Goal: Browse casually: Explore the website without a specific task or goal

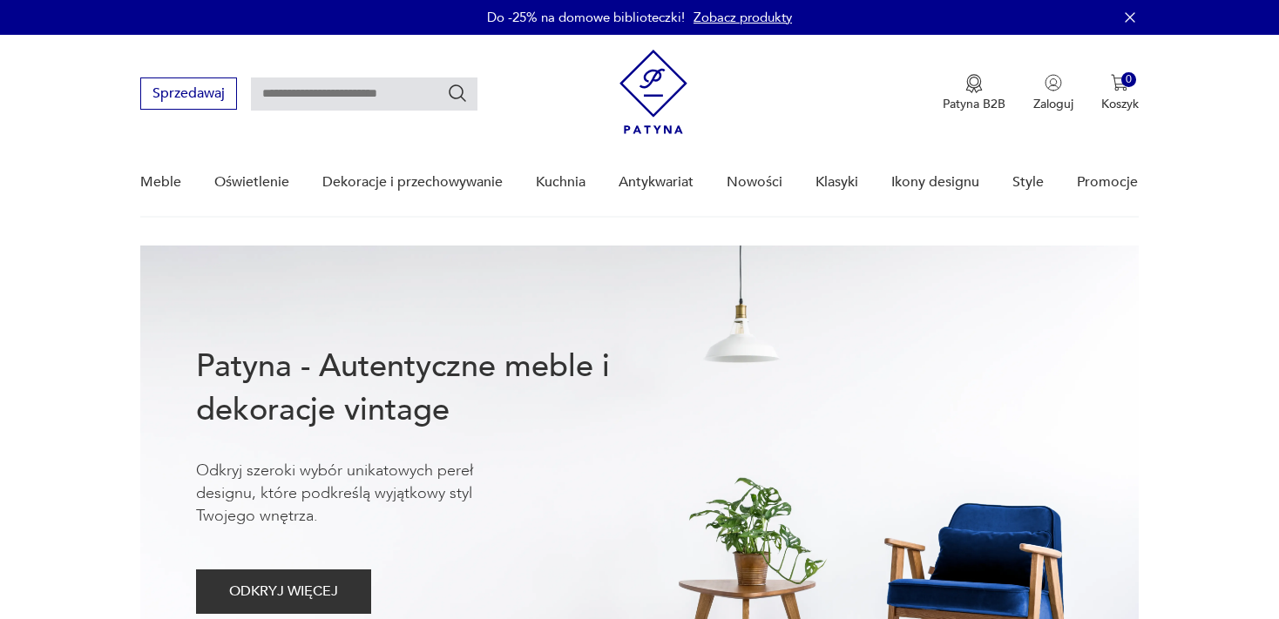
click at [747, 178] on link "Nowości" at bounding box center [754, 182] width 56 height 67
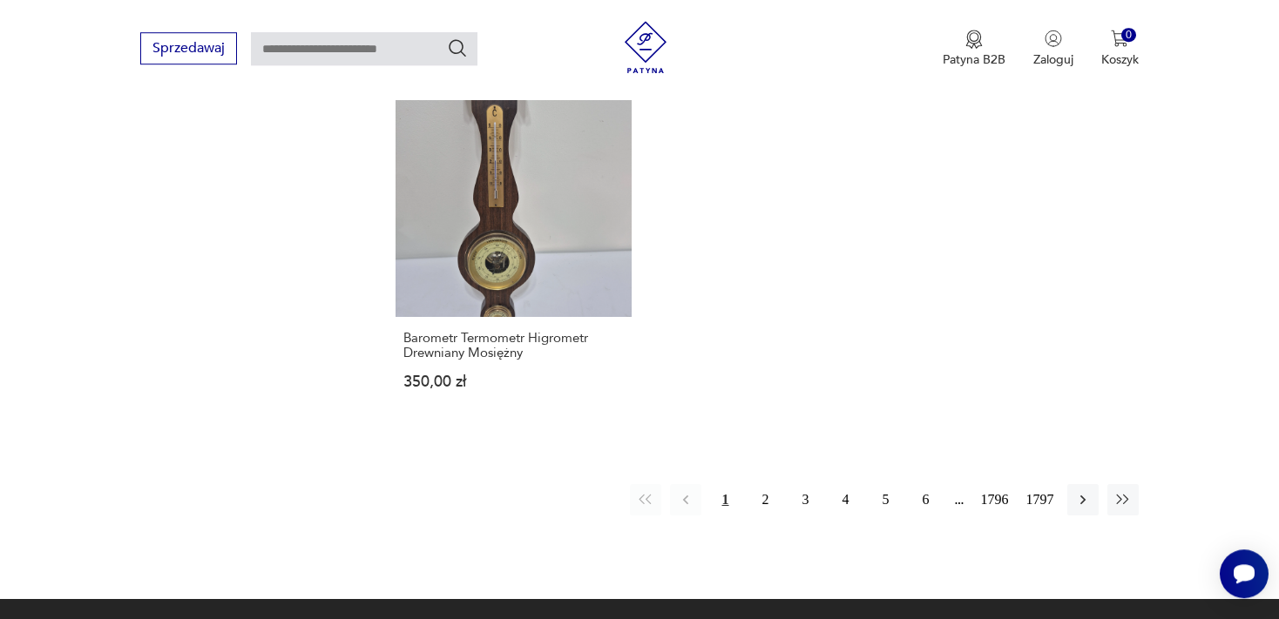
scroll to position [2393, 0]
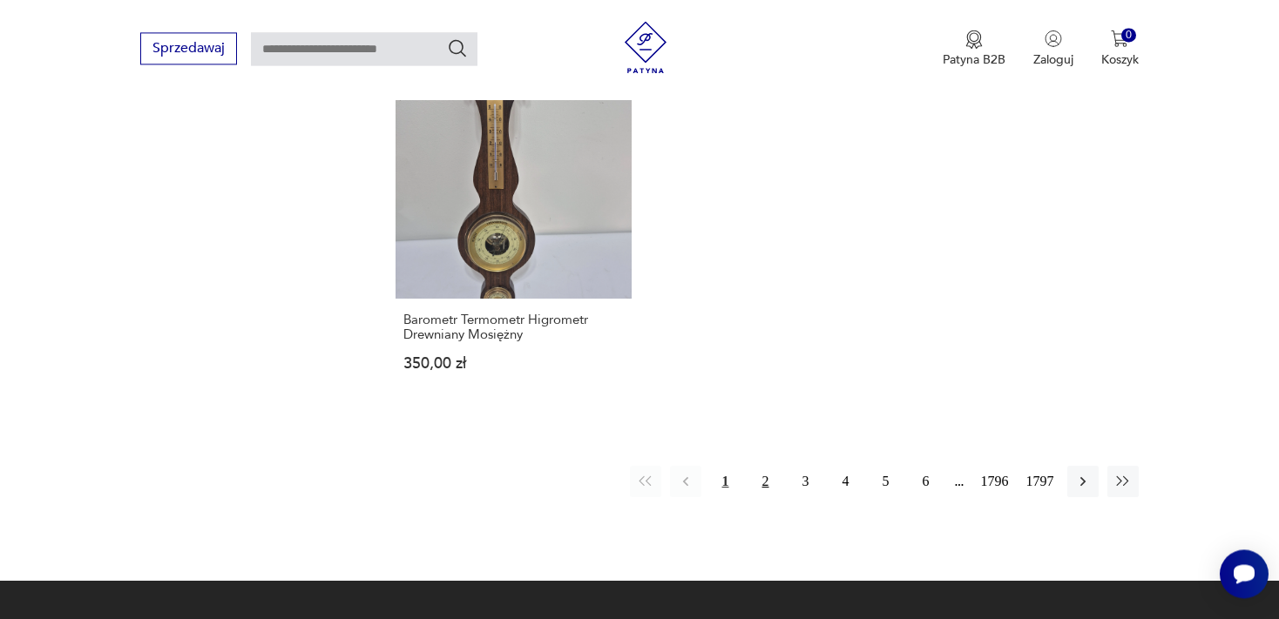
click at [763, 466] on button "2" at bounding box center [765, 481] width 31 height 31
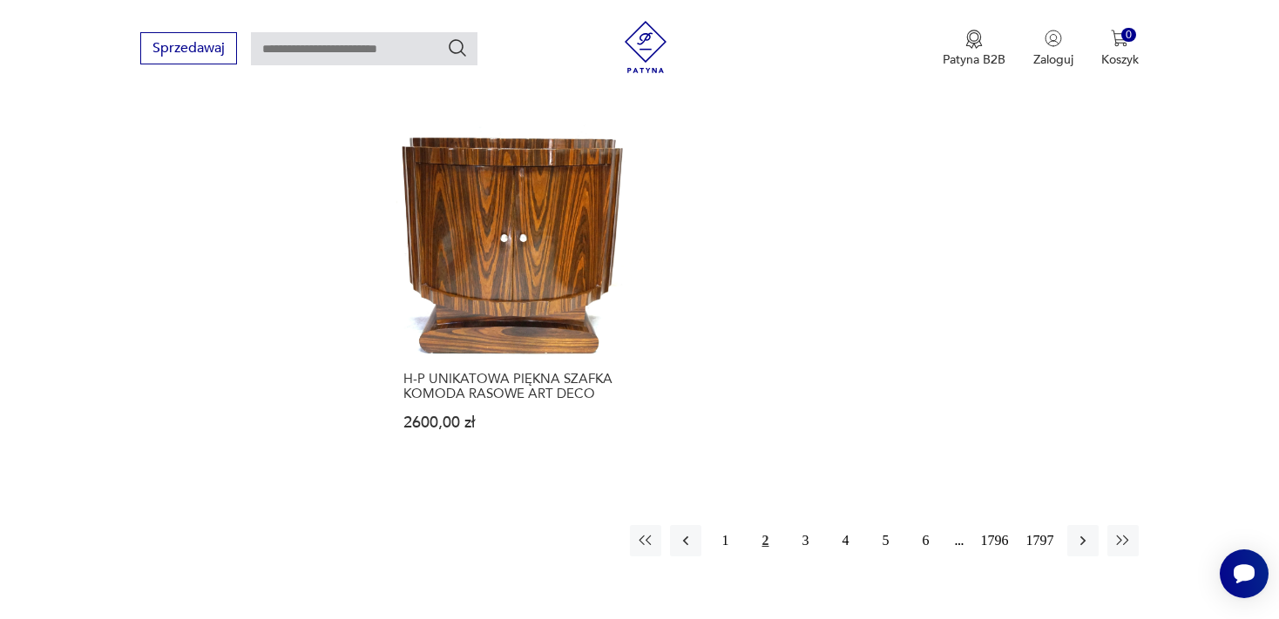
scroll to position [2380, 0]
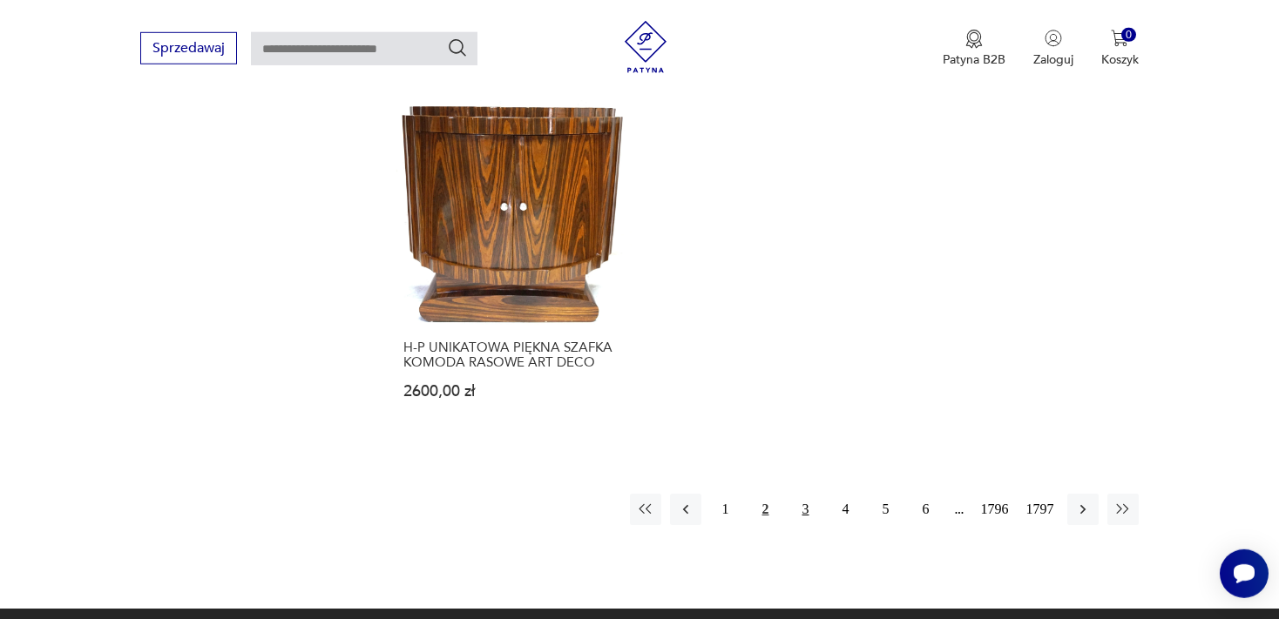
click at [800, 494] on button "3" at bounding box center [805, 509] width 31 height 31
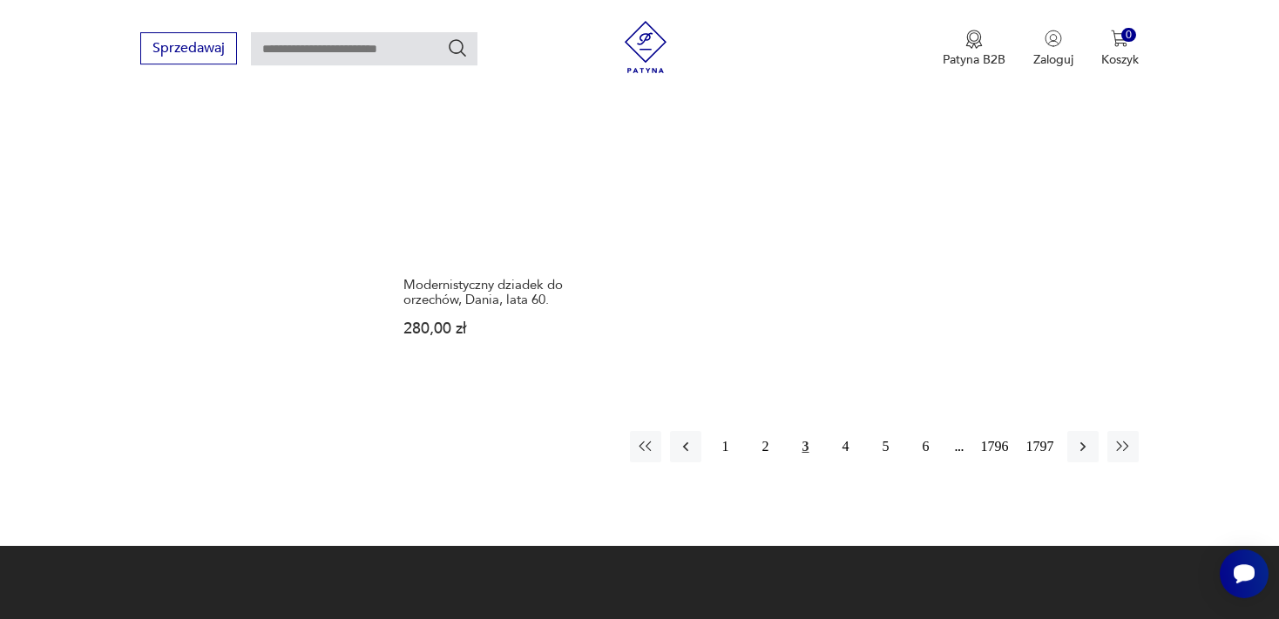
scroll to position [2432, 0]
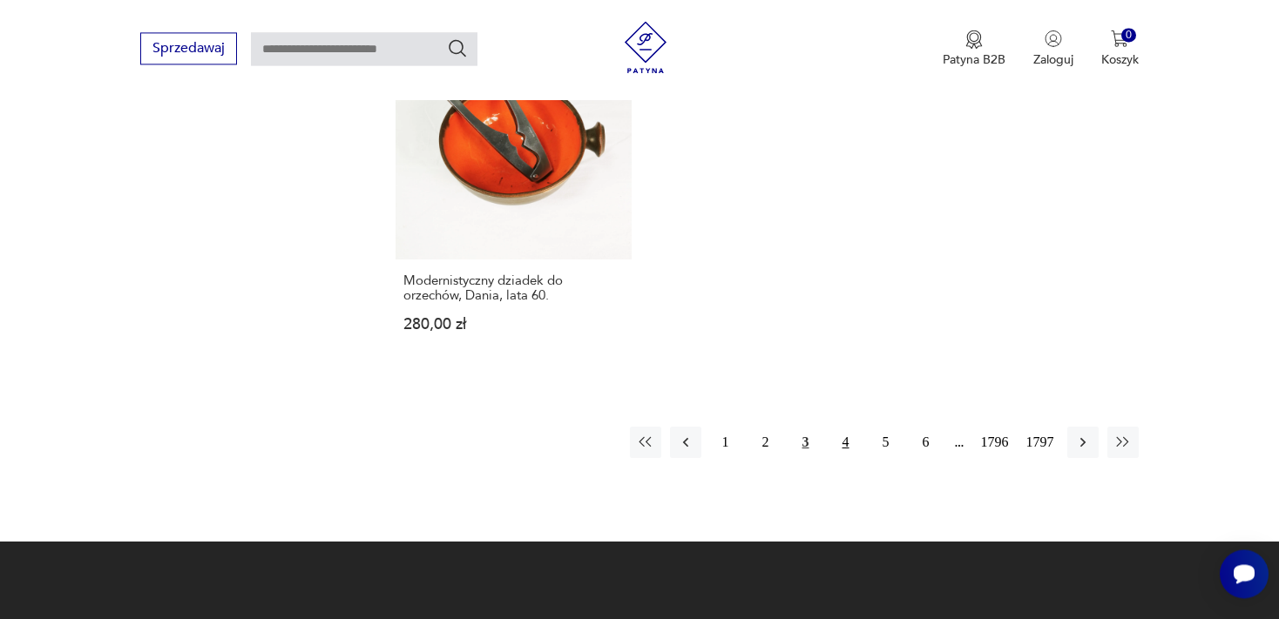
click at [843, 438] on button "4" at bounding box center [845, 442] width 31 height 31
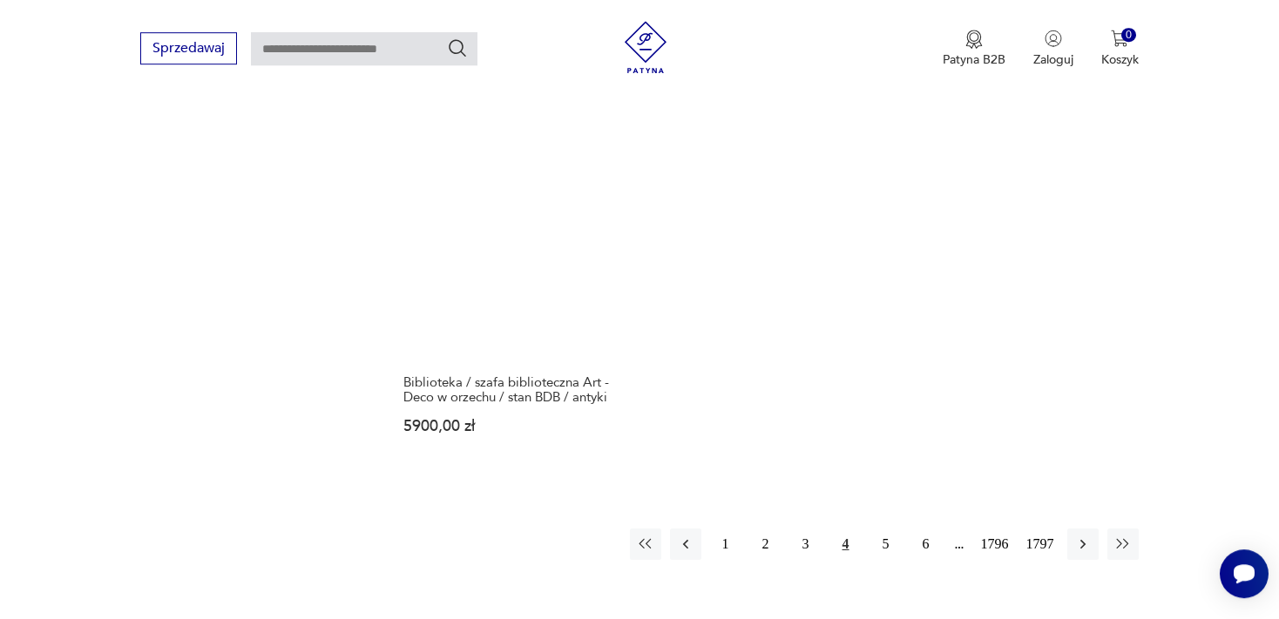
scroll to position [2371, 0]
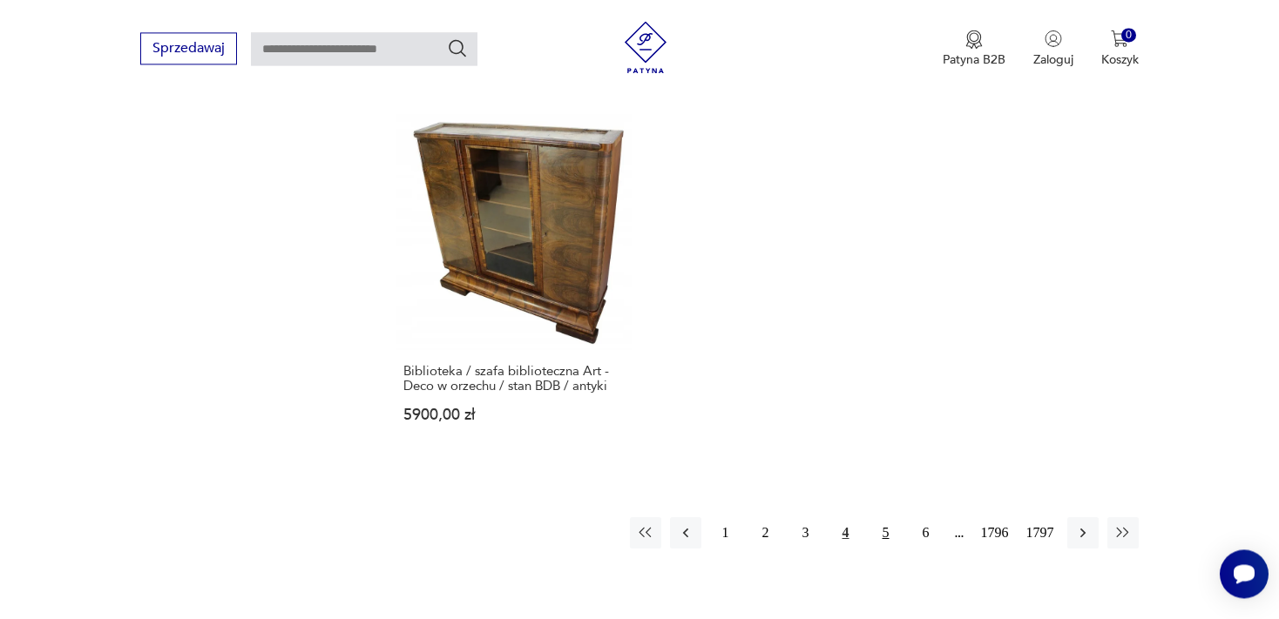
click at [883, 517] on button "5" at bounding box center [885, 532] width 31 height 31
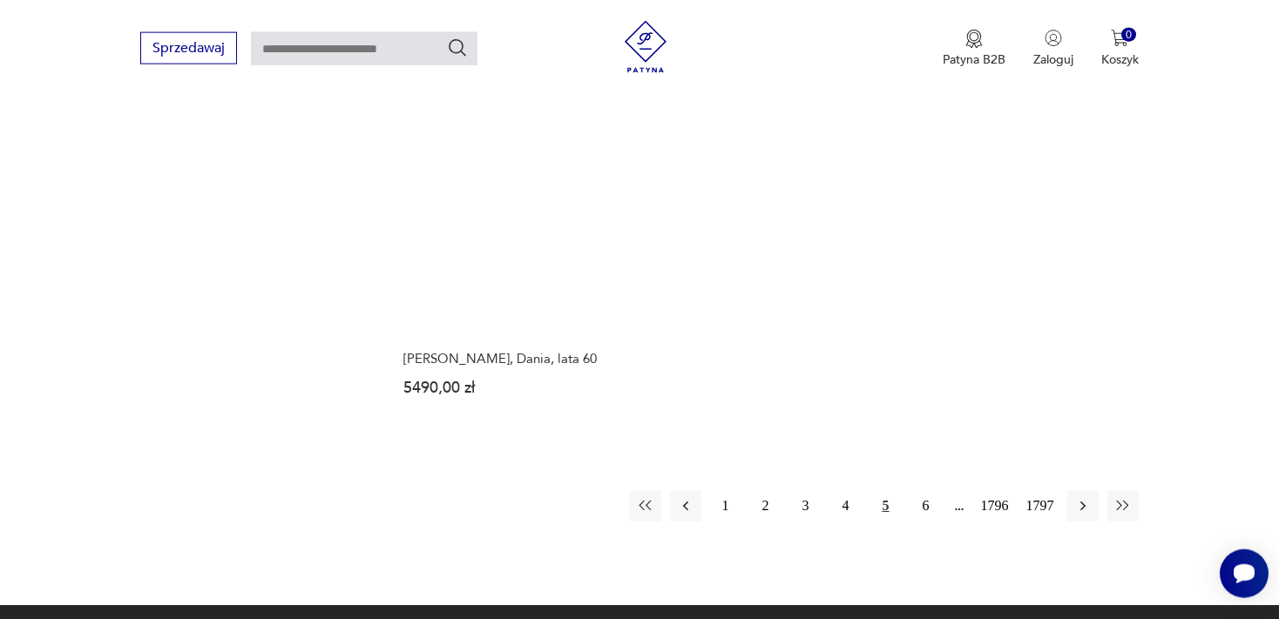
scroll to position [2325, 0]
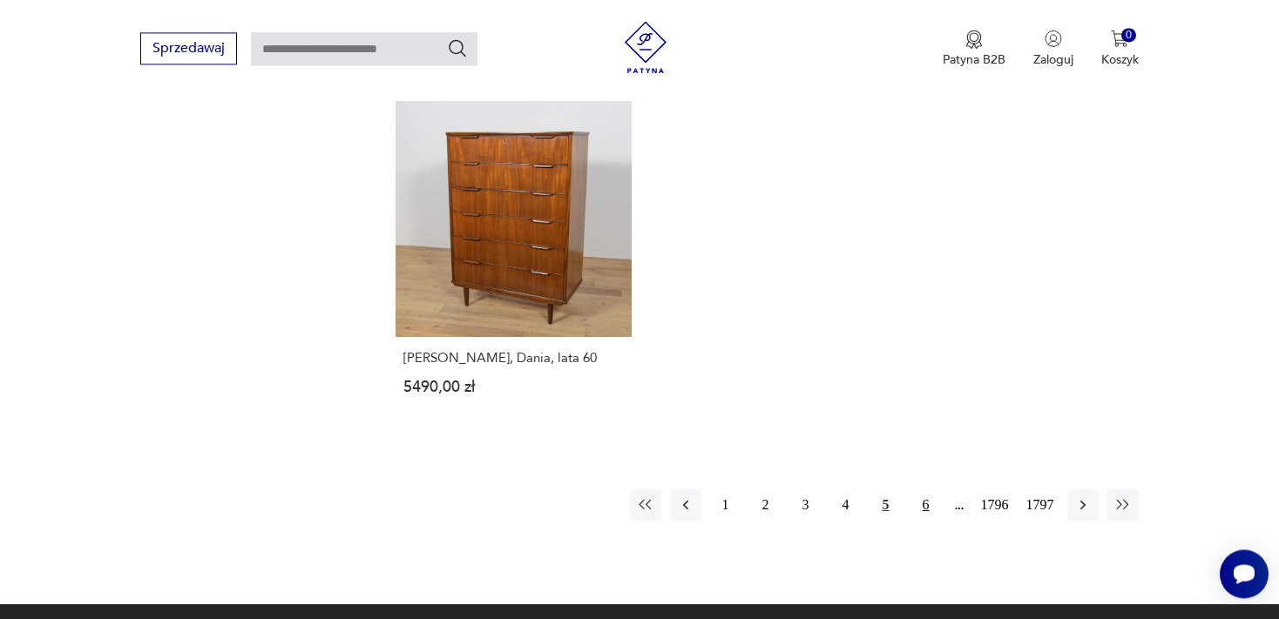
click at [923, 503] on button "6" at bounding box center [925, 504] width 31 height 31
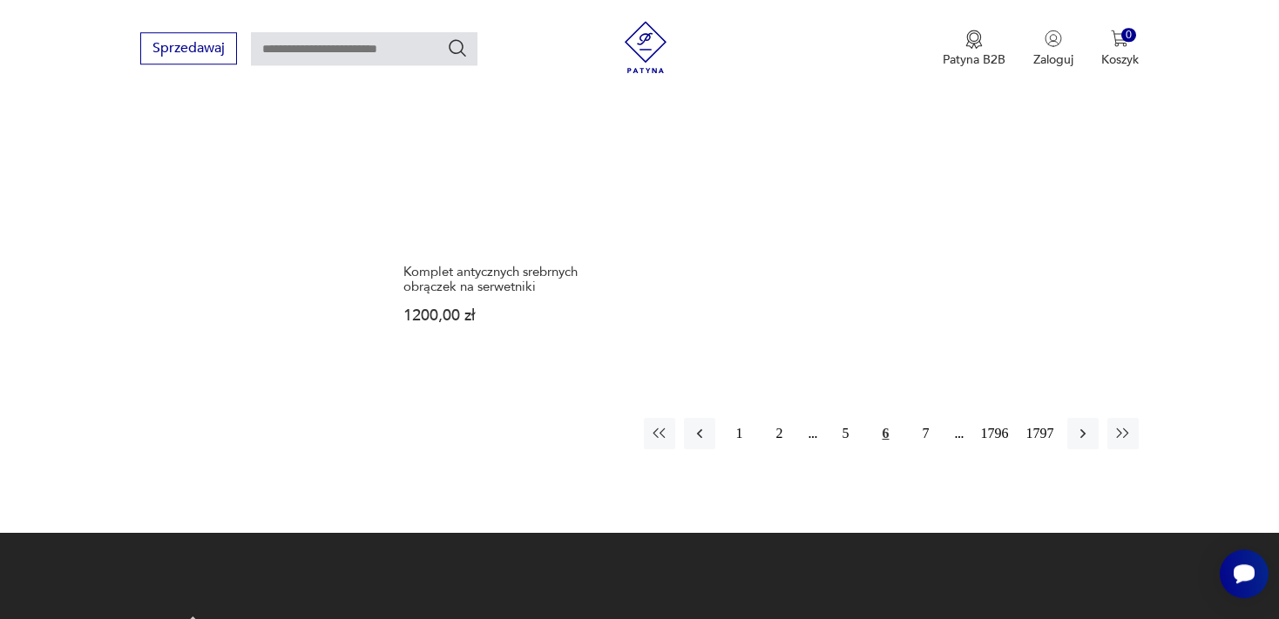
scroll to position [2387, 0]
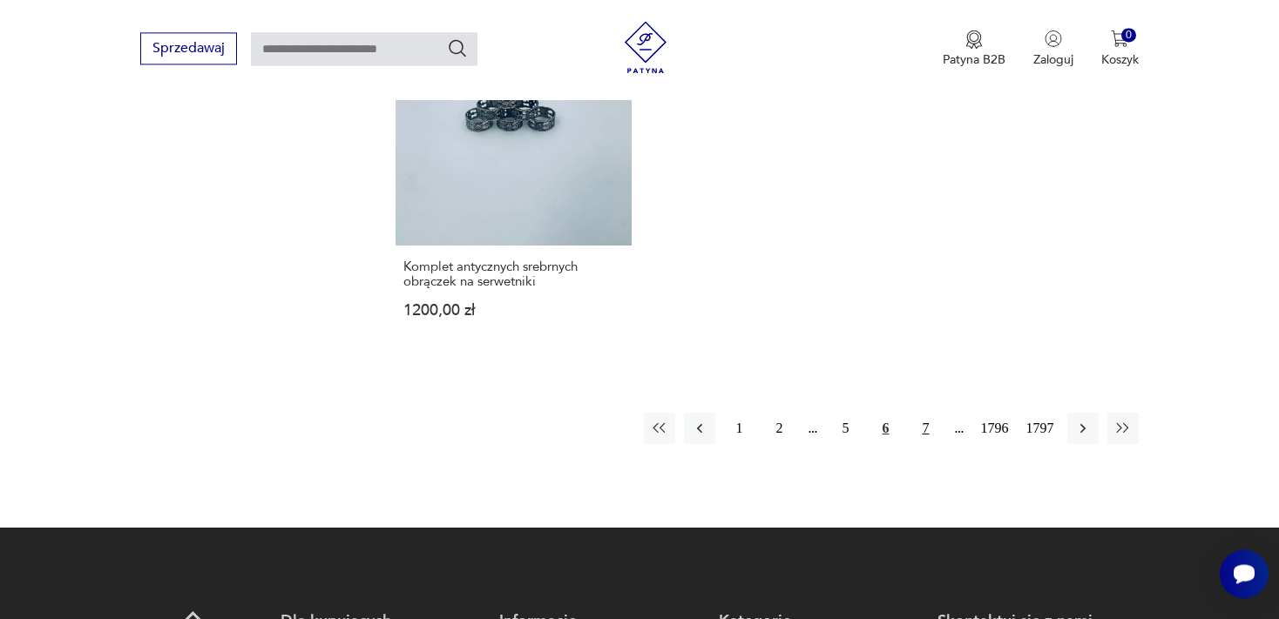
click at [923, 429] on button "7" at bounding box center [925, 428] width 31 height 31
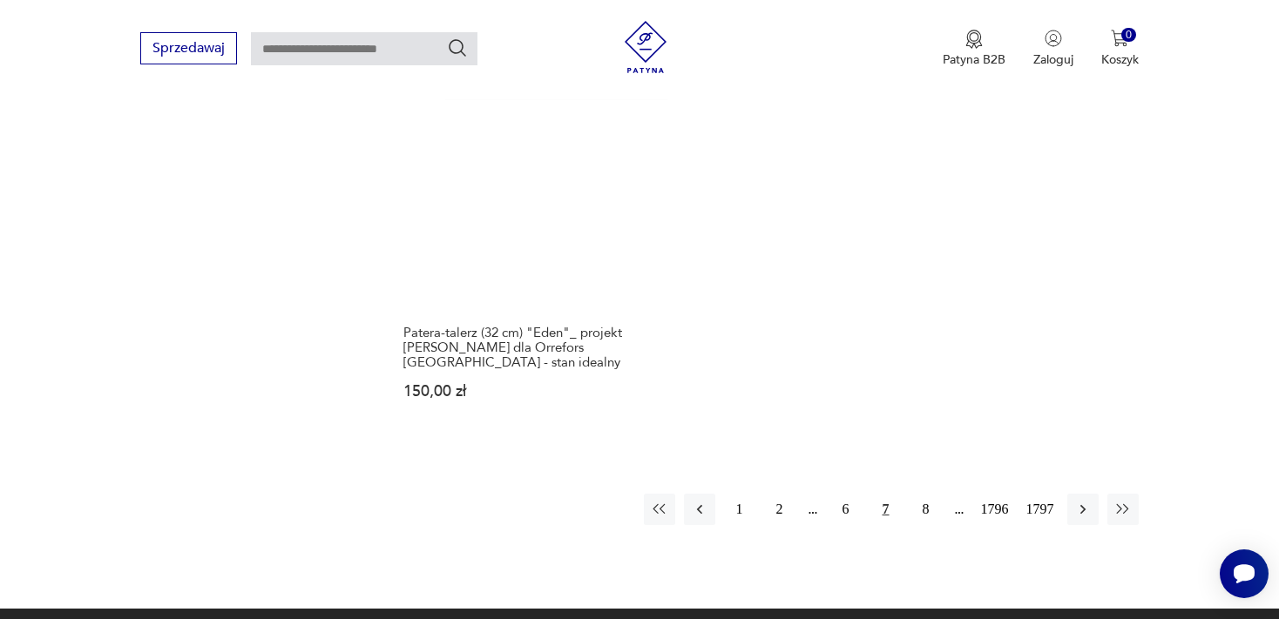
scroll to position [2355, 0]
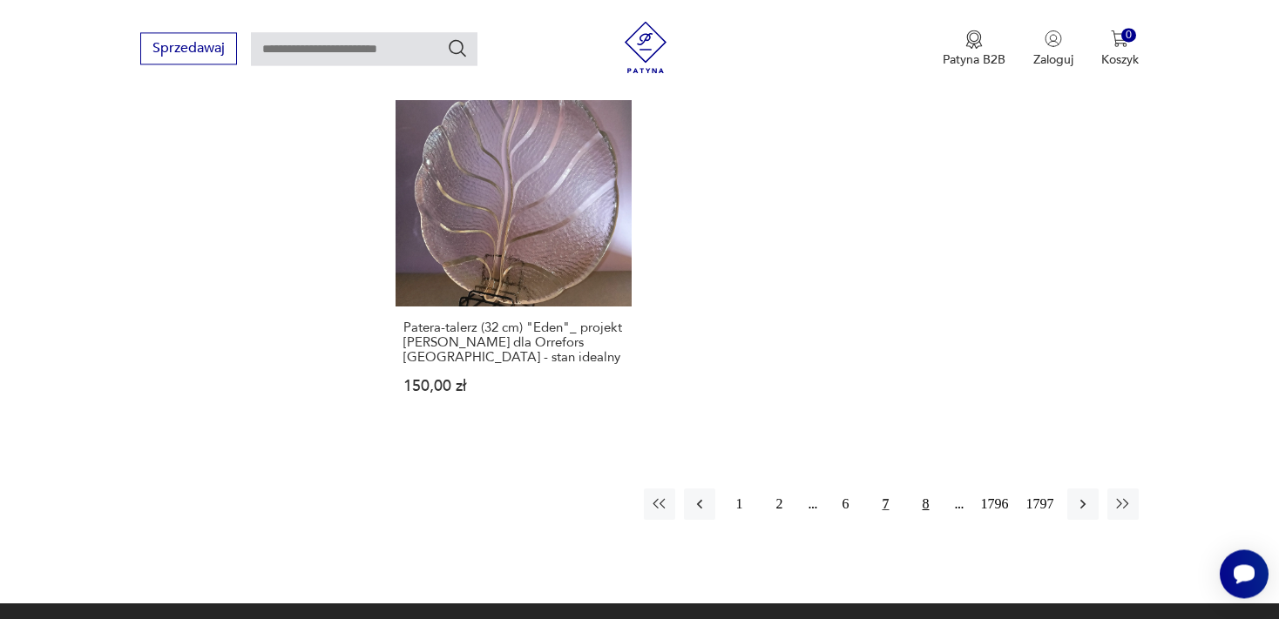
click at [926, 489] on button "8" at bounding box center [925, 504] width 31 height 31
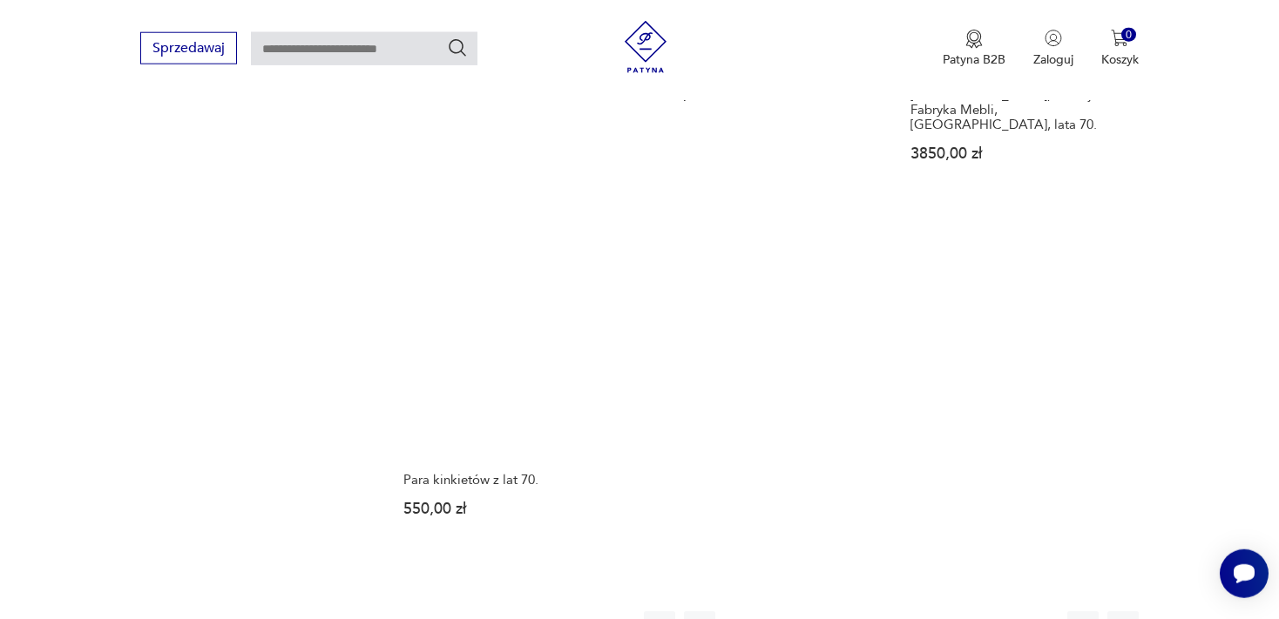
scroll to position [2264, 0]
